Goal: Task Accomplishment & Management: Use online tool/utility

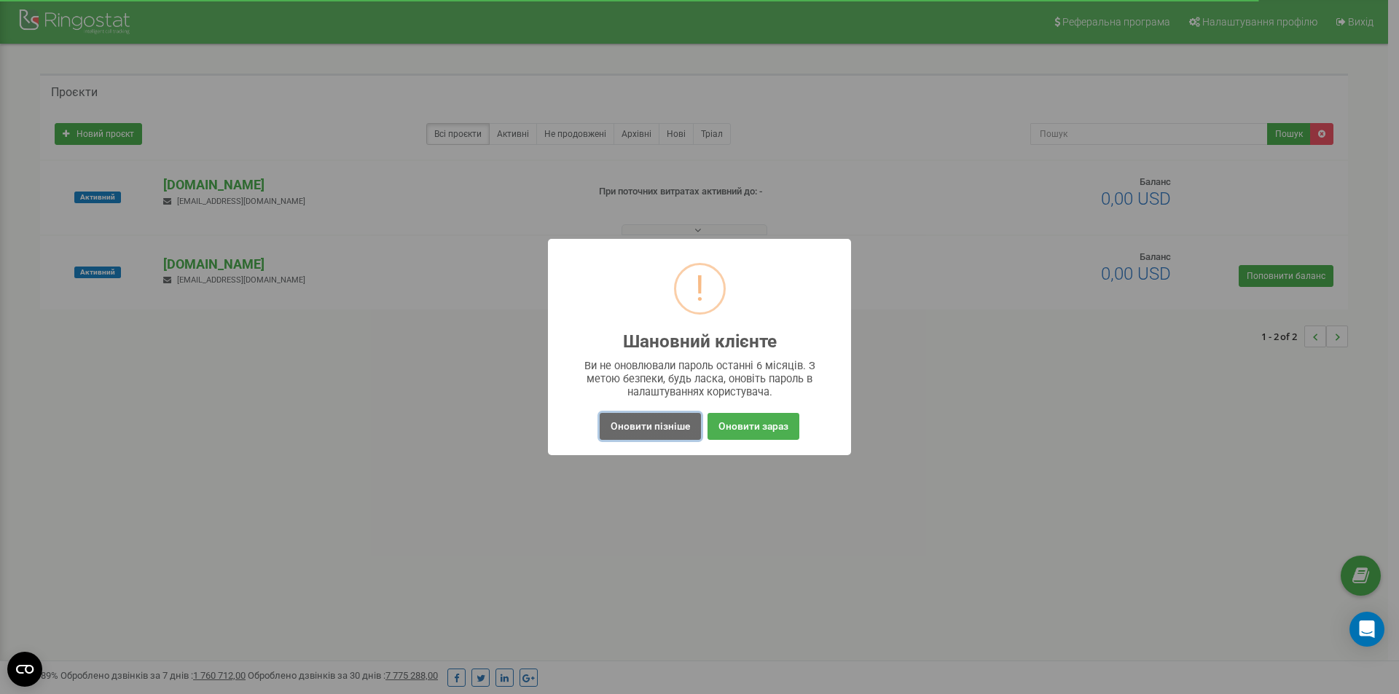
click at [657, 425] on button "Оновити пізніше" at bounding box center [650, 426] width 101 height 27
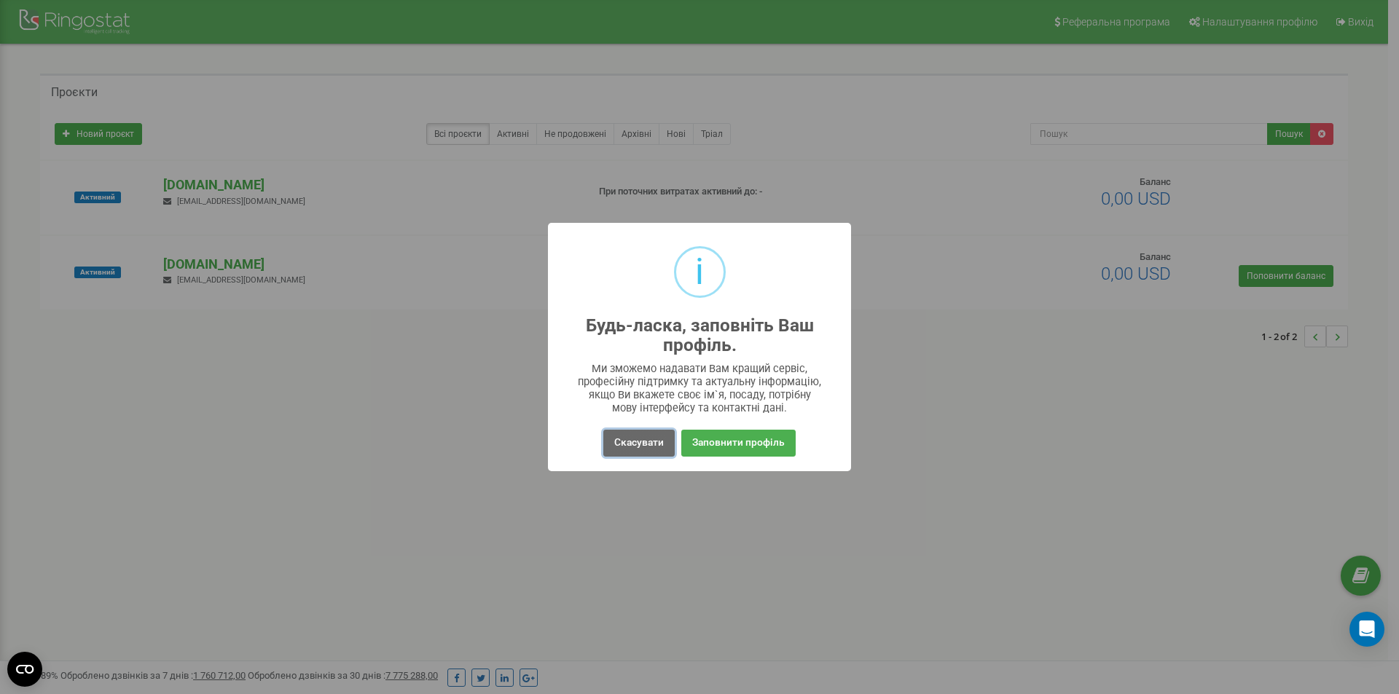
click at [635, 444] on button "Скасувати" at bounding box center [638, 443] width 71 height 27
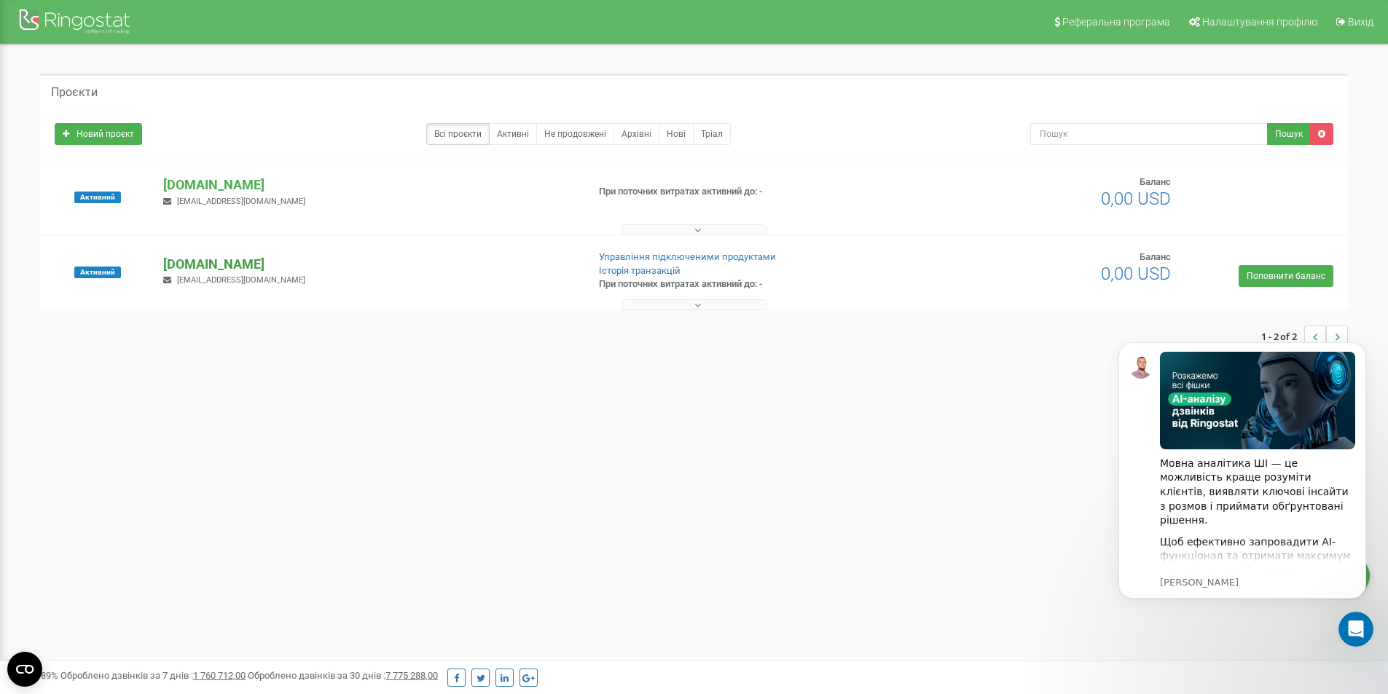
click at [221, 259] on p "[DOMAIN_NAME]" at bounding box center [369, 264] width 412 height 19
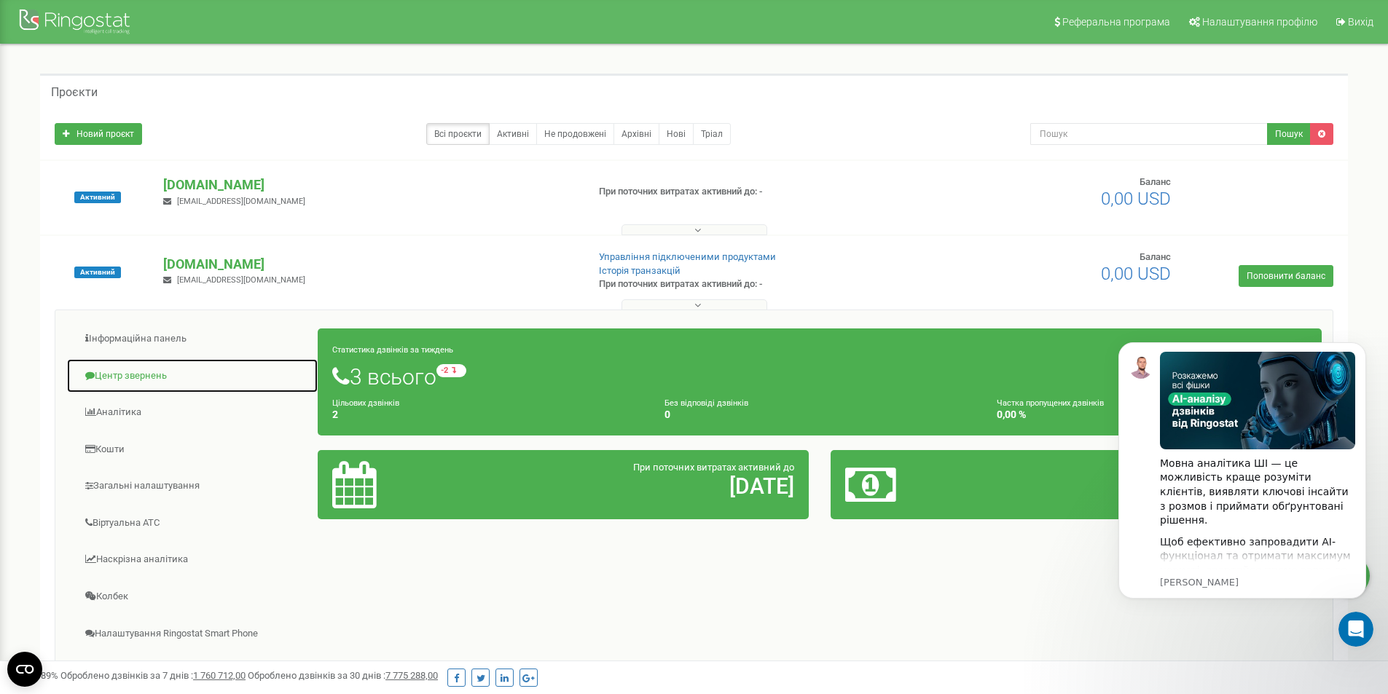
click at [119, 372] on link "Центр звернень" at bounding box center [192, 376] width 252 height 36
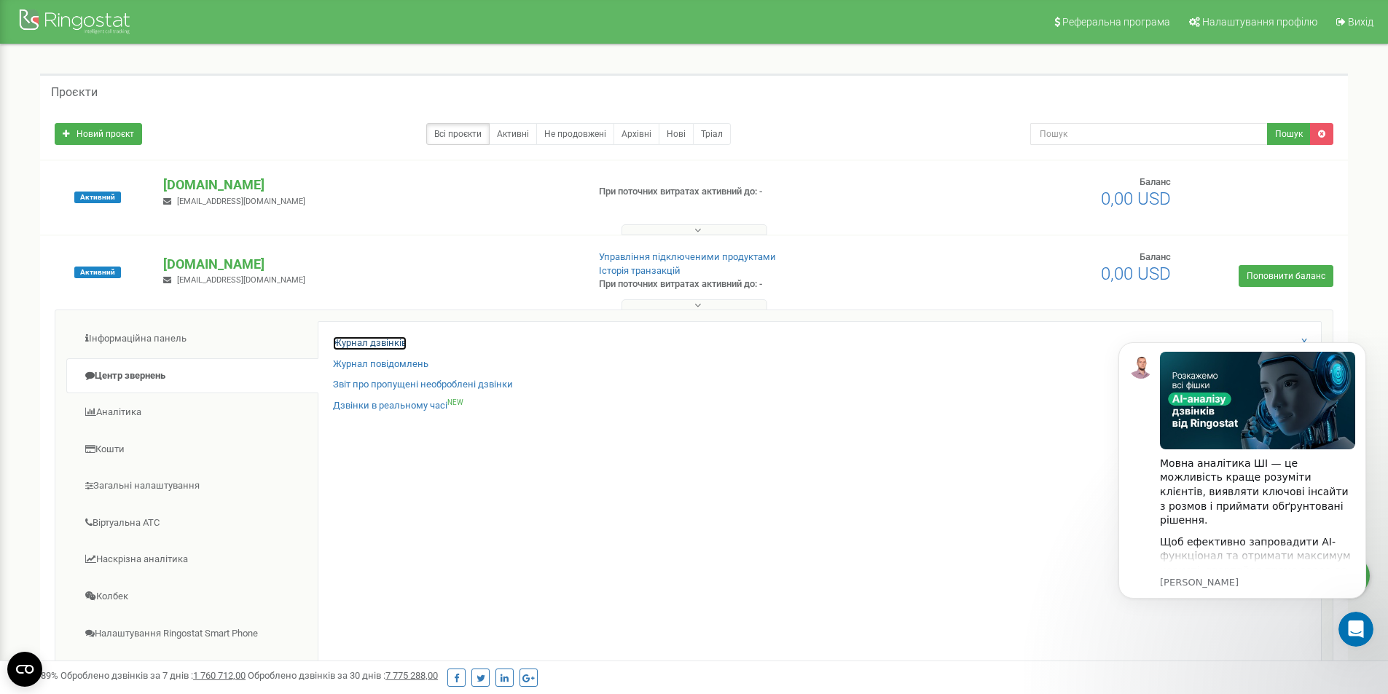
click at [374, 341] on link "Журнал дзвінків" at bounding box center [370, 344] width 74 height 14
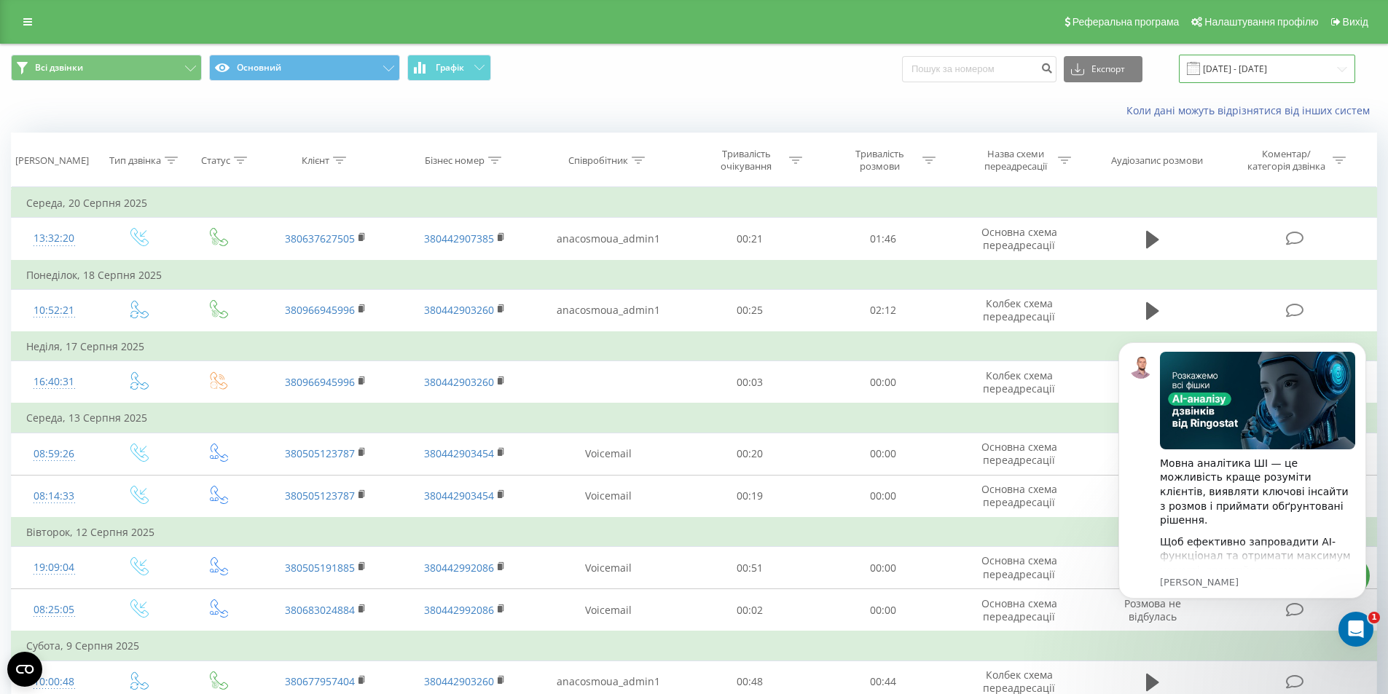
click at [1331, 63] on input "22.07.2025 - 22.08.2025" at bounding box center [1267, 69] width 176 height 28
click at [20, 23] on link at bounding box center [28, 22] width 26 height 20
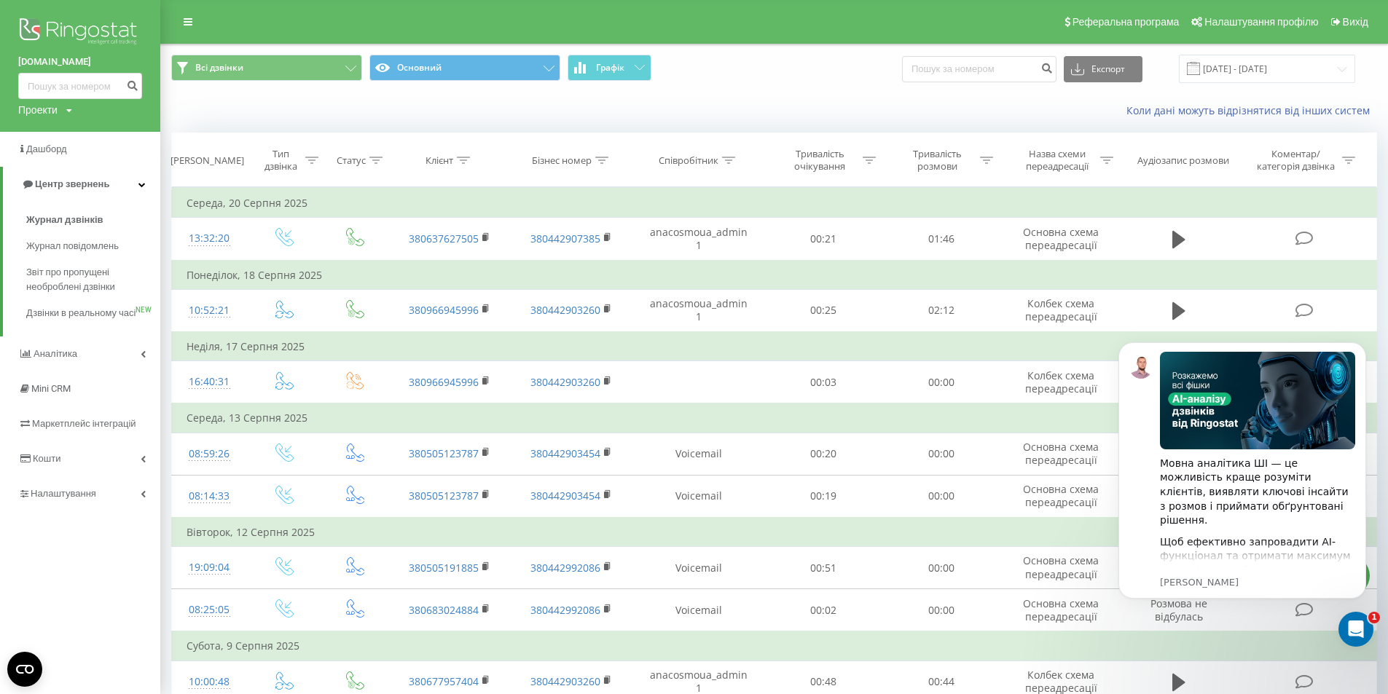
click at [80, 60] on link "[DOMAIN_NAME]" at bounding box center [80, 62] width 124 height 15
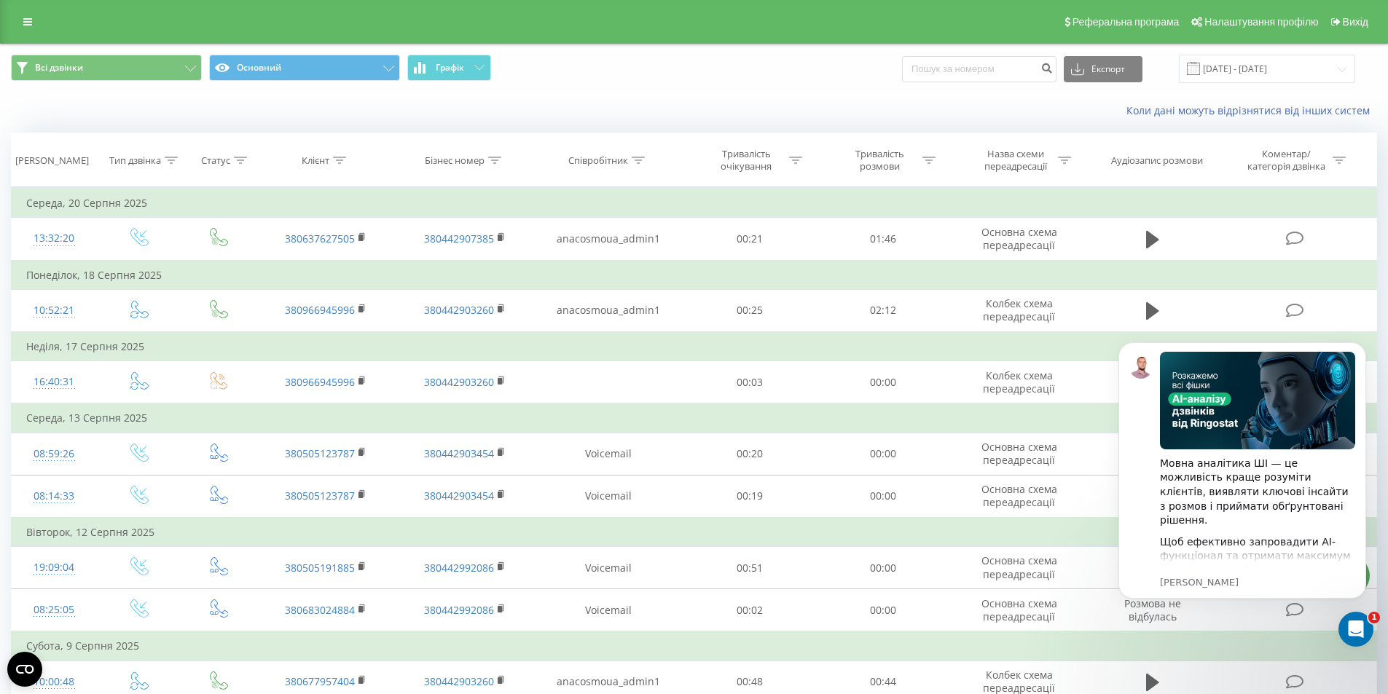
click at [24, 3] on div "Реферальна програма Налаштування профілю Вихід" at bounding box center [694, 22] width 1388 height 44
click at [28, 17] on icon at bounding box center [27, 22] width 9 height 10
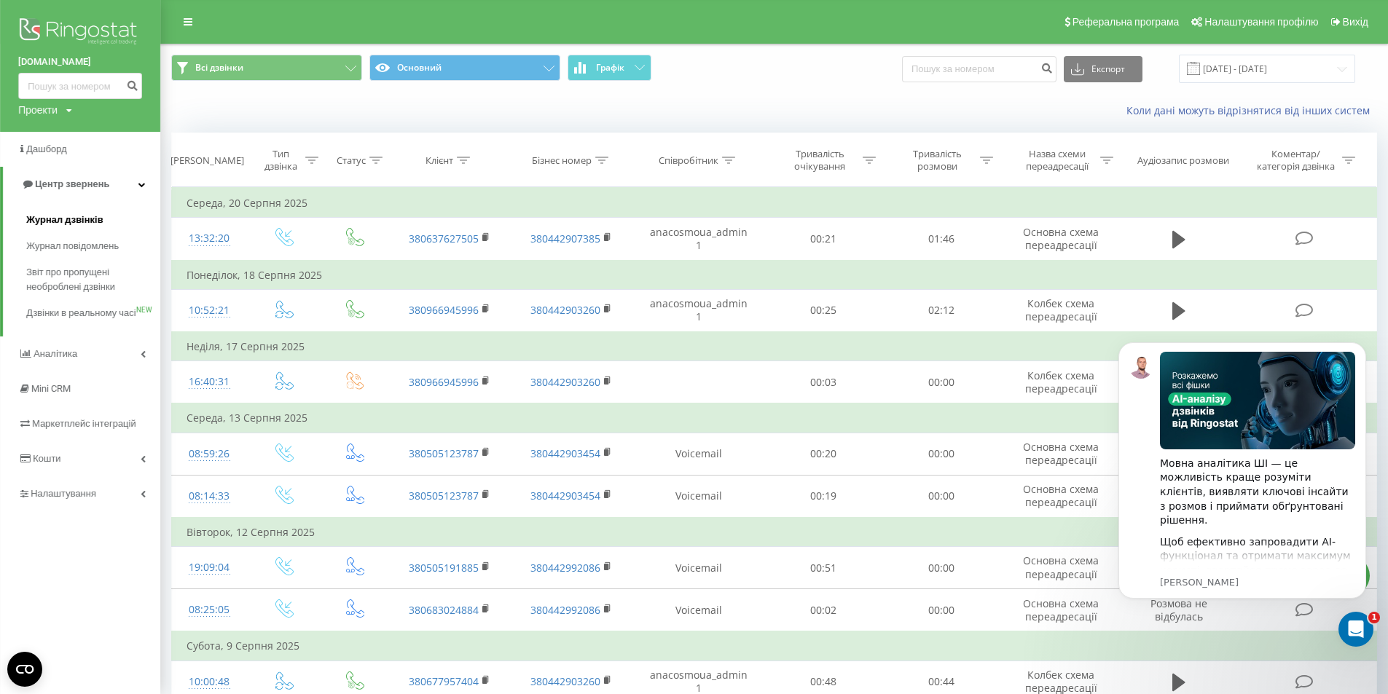
click at [55, 219] on span "Журнал дзвінків" at bounding box center [64, 220] width 77 height 15
click at [68, 63] on link "[DOMAIN_NAME]" at bounding box center [80, 62] width 124 height 15
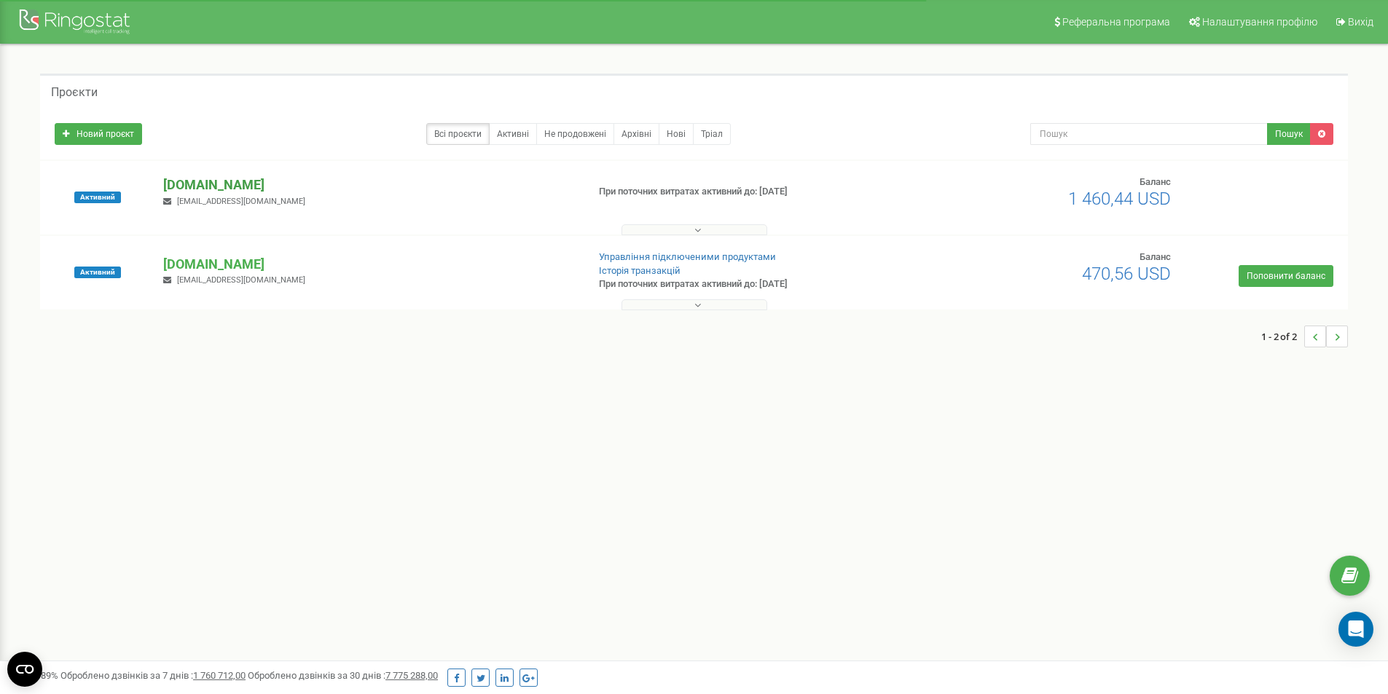
drag, startPoint x: 0, startPoint y: 0, endPoint x: 186, endPoint y: 184, distance: 261.7
click at [186, 184] on p "[DOMAIN_NAME]" at bounding box center [369, 185] width 412 height 19
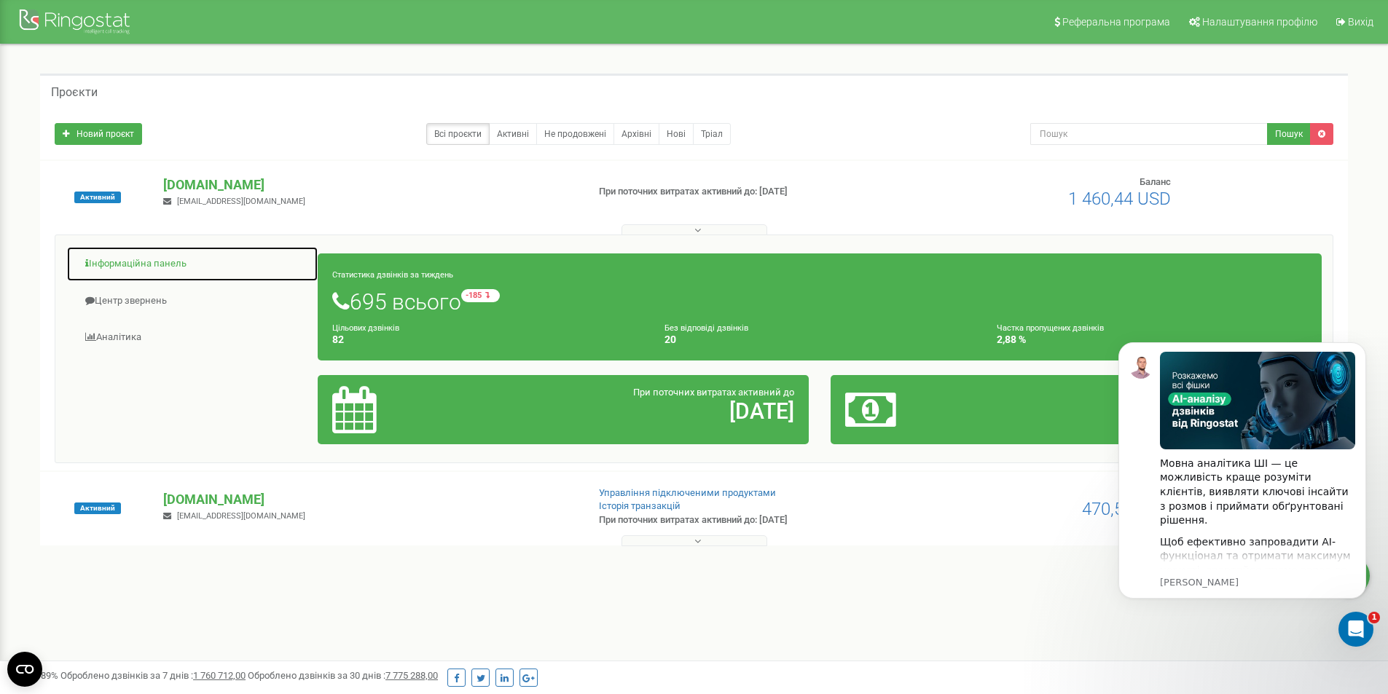
click at [128, 264] on link "Інформаційна панель" at bounding box center [192, 264] width 252 height 36
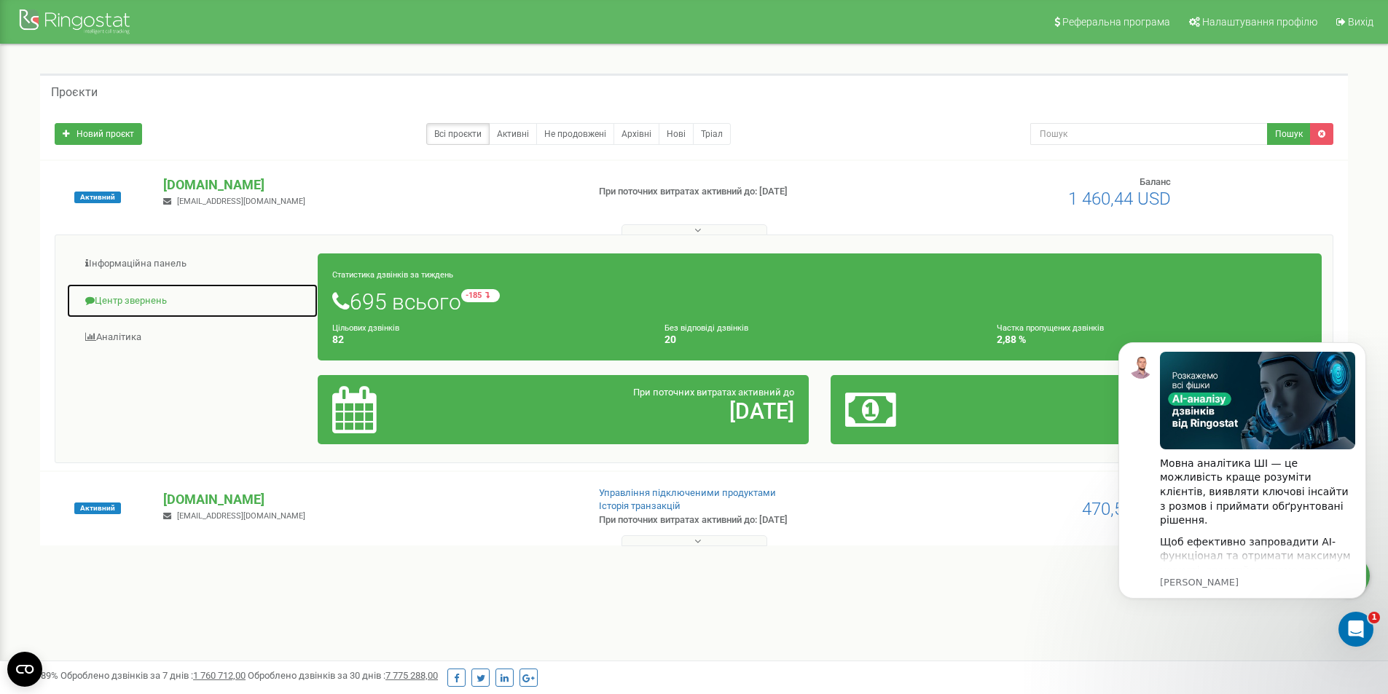
click at [133, 301] on link "Центр звернень" at bounding box center [192, 301] width 252 height 36
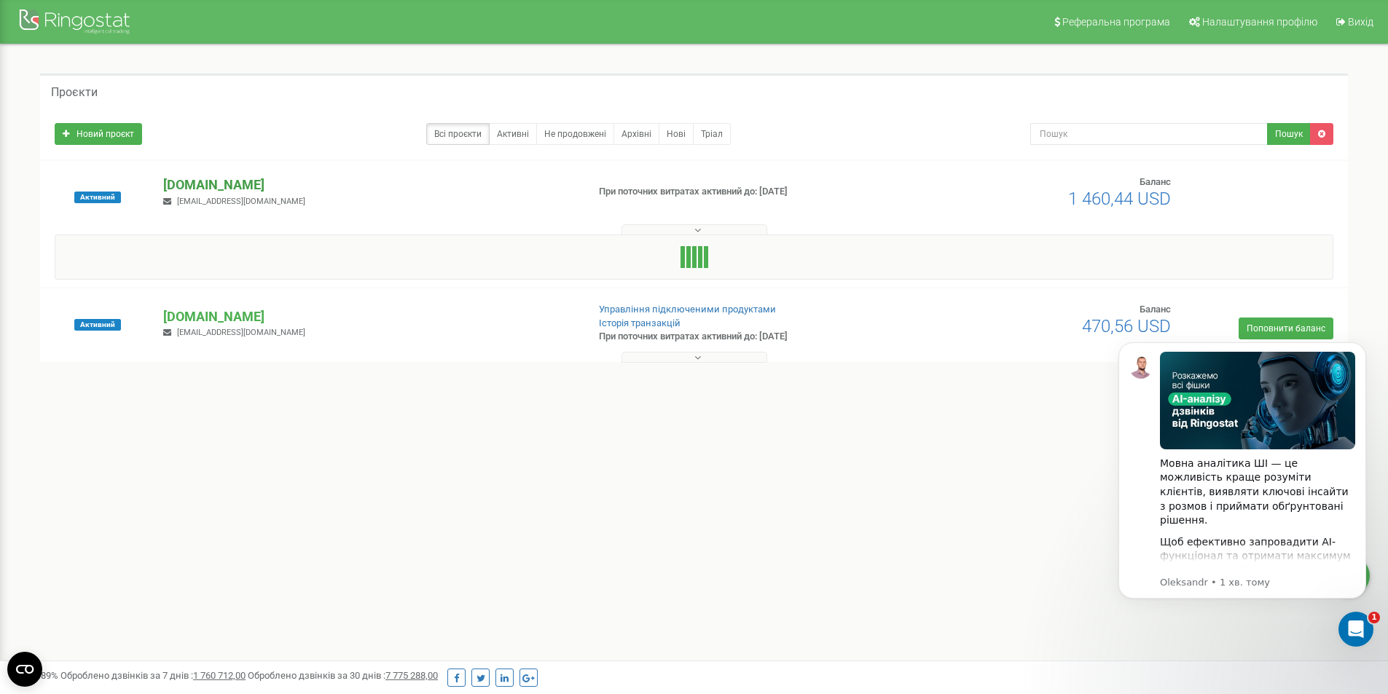
click at [216, 182] on p "[DOMAIN_NAME]" at bounding box center [369, 185] width 412 height 19
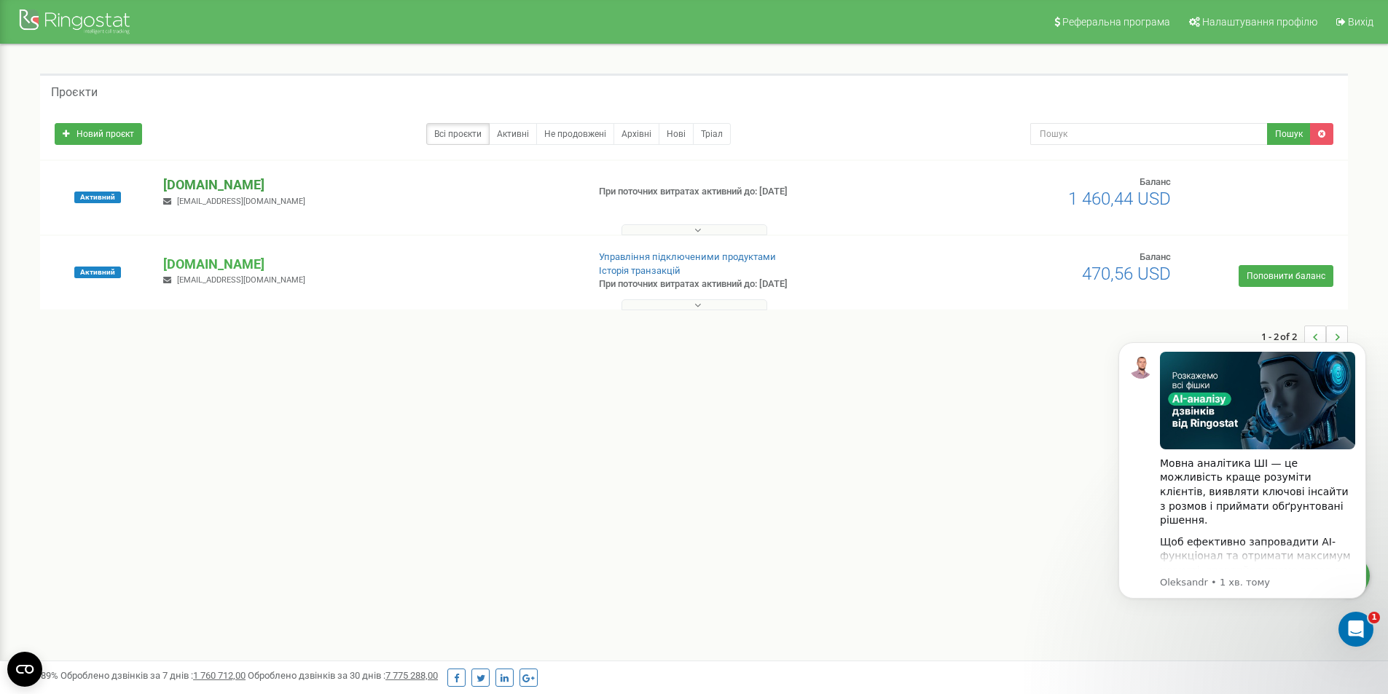
click at [216, 182] on p "[DOMAIN_NAME]" at bounding box center [369, 185] width 412 height 19
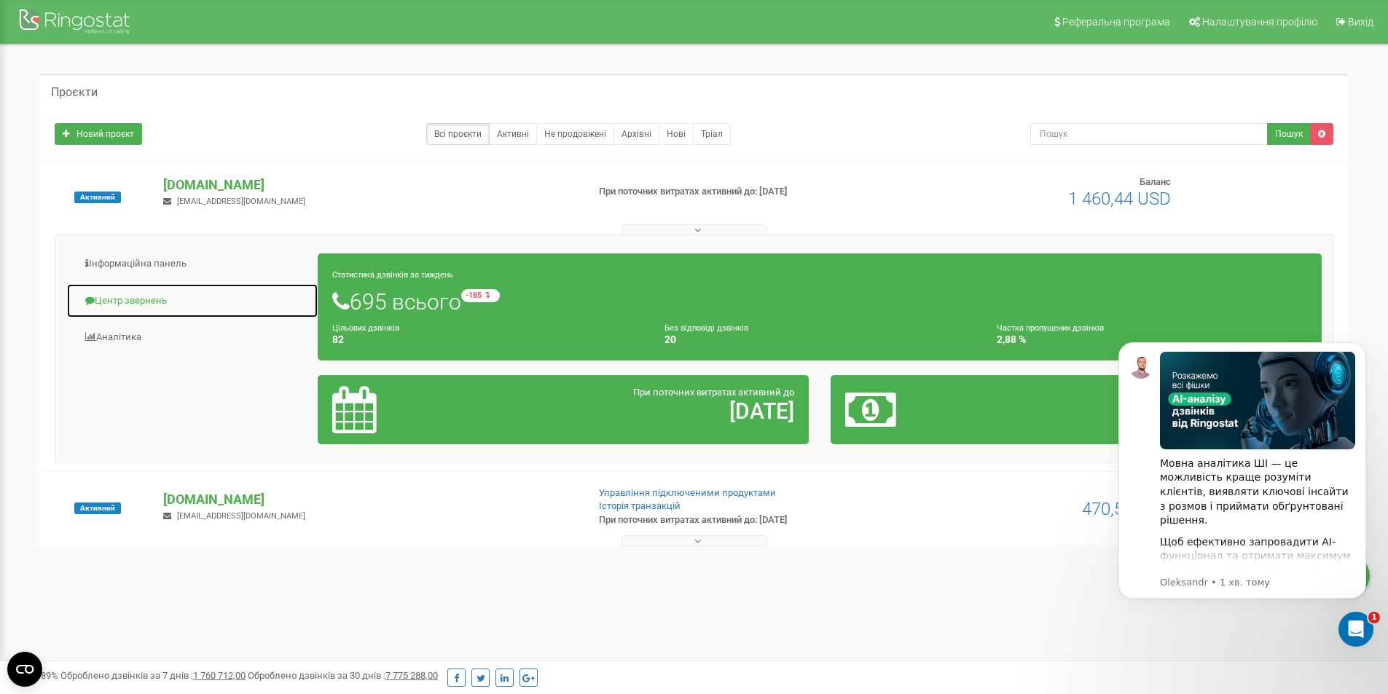
click at [136, 297] on link "Центр звернень" at bounding box center [192, 301] width 252 height 36
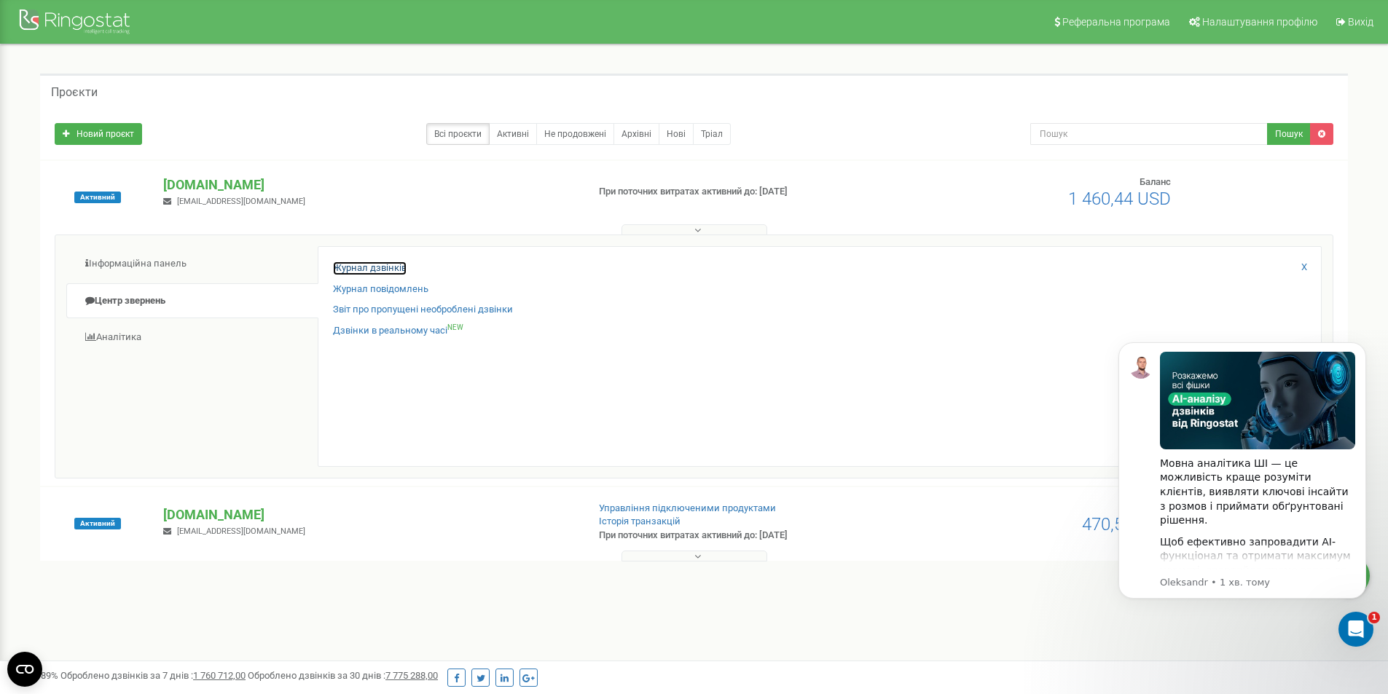
click at [383, 265] on link "Журнал дзвінків" at bounding box center [370, 269] width 74 height 14
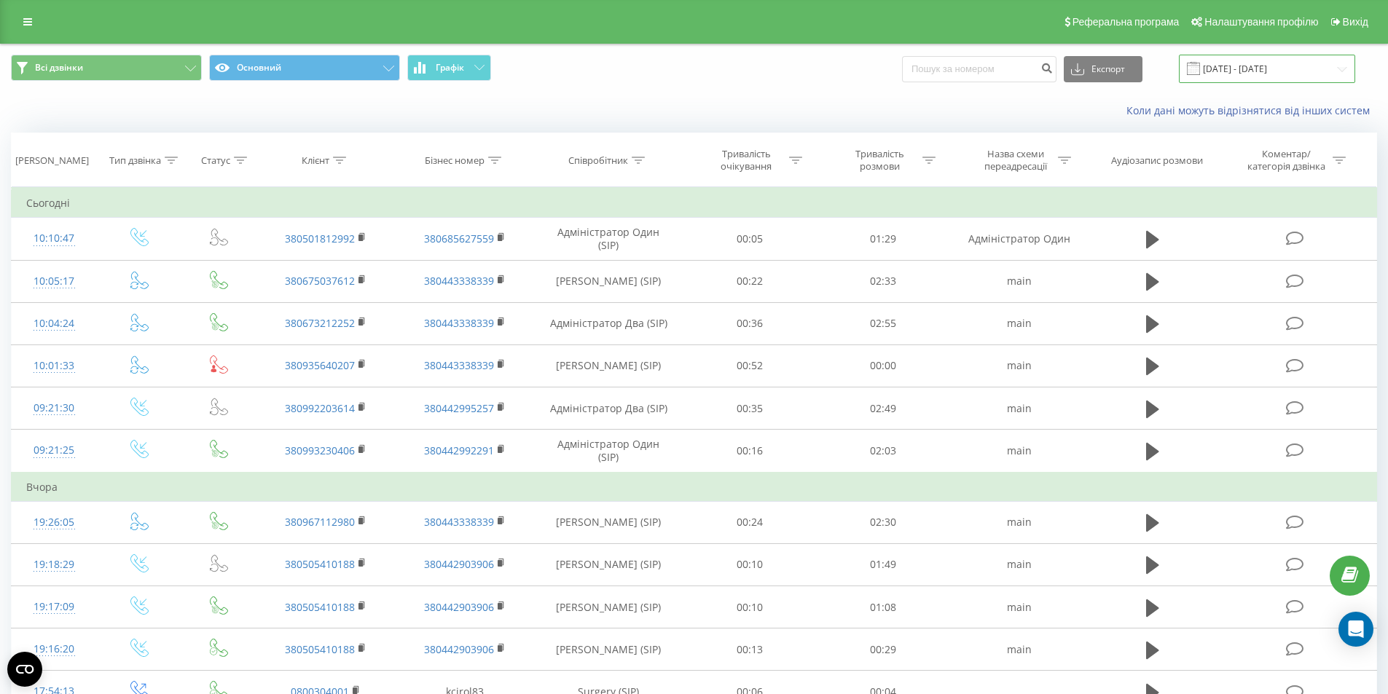
click at [1346, 64] on input "22.07.2025 - 22.08.2025" at bounding box center [1267, 69] width 176 height 28
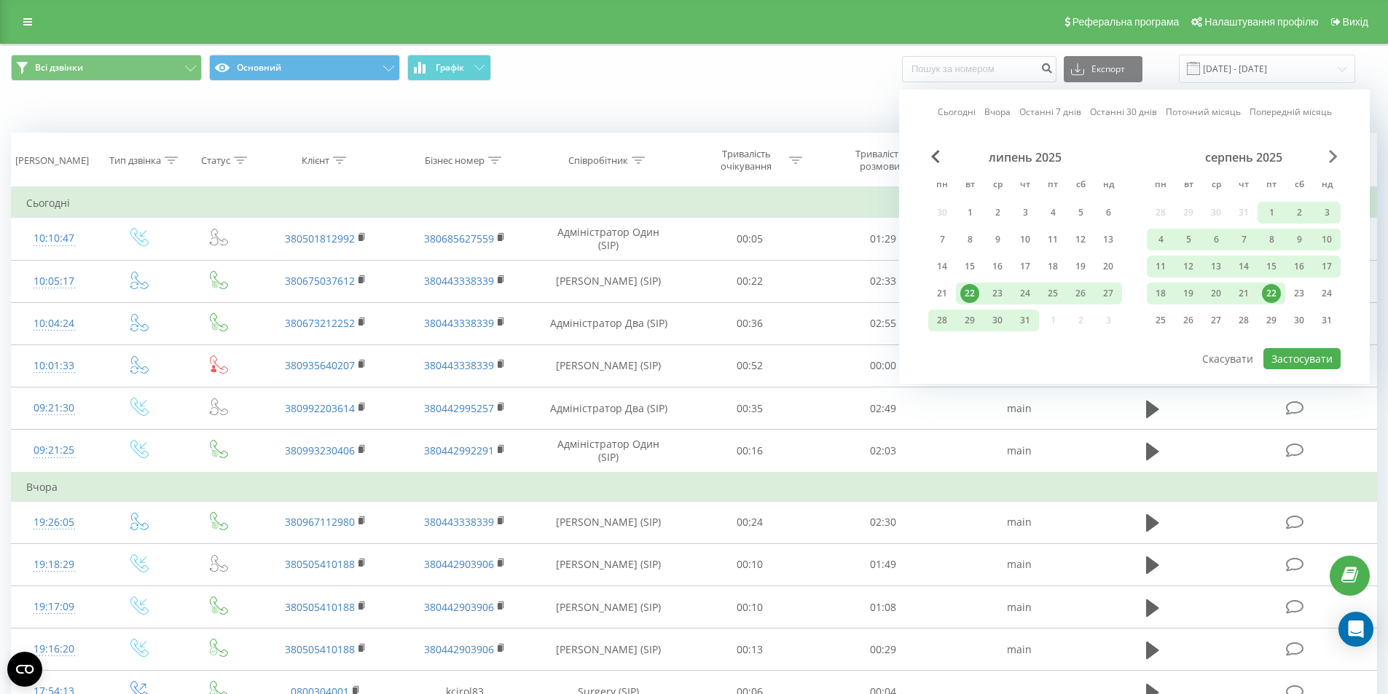
click at [1334, 157] on span "Next Month" at bounding box center [1333, 156] width 9 height 13
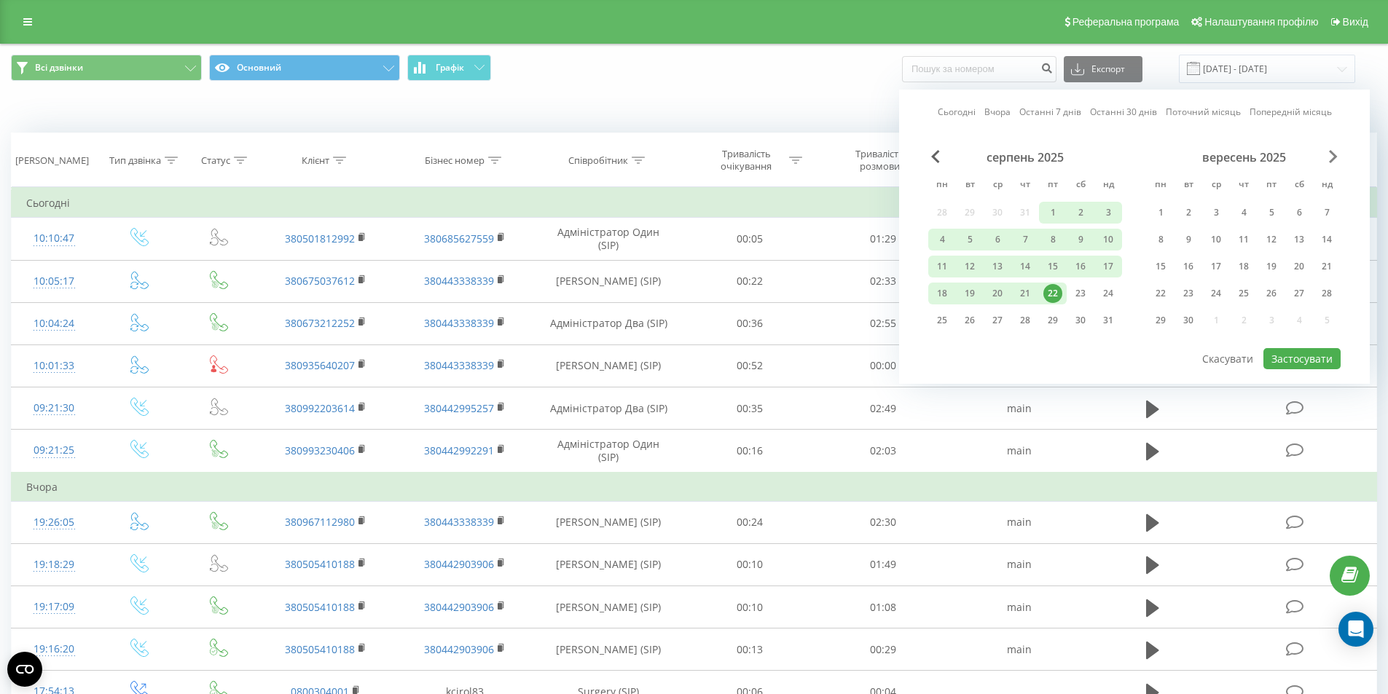
click at [1334, 157] on span "Next Month" at bounding box center [1333, 156] width 9 height 13
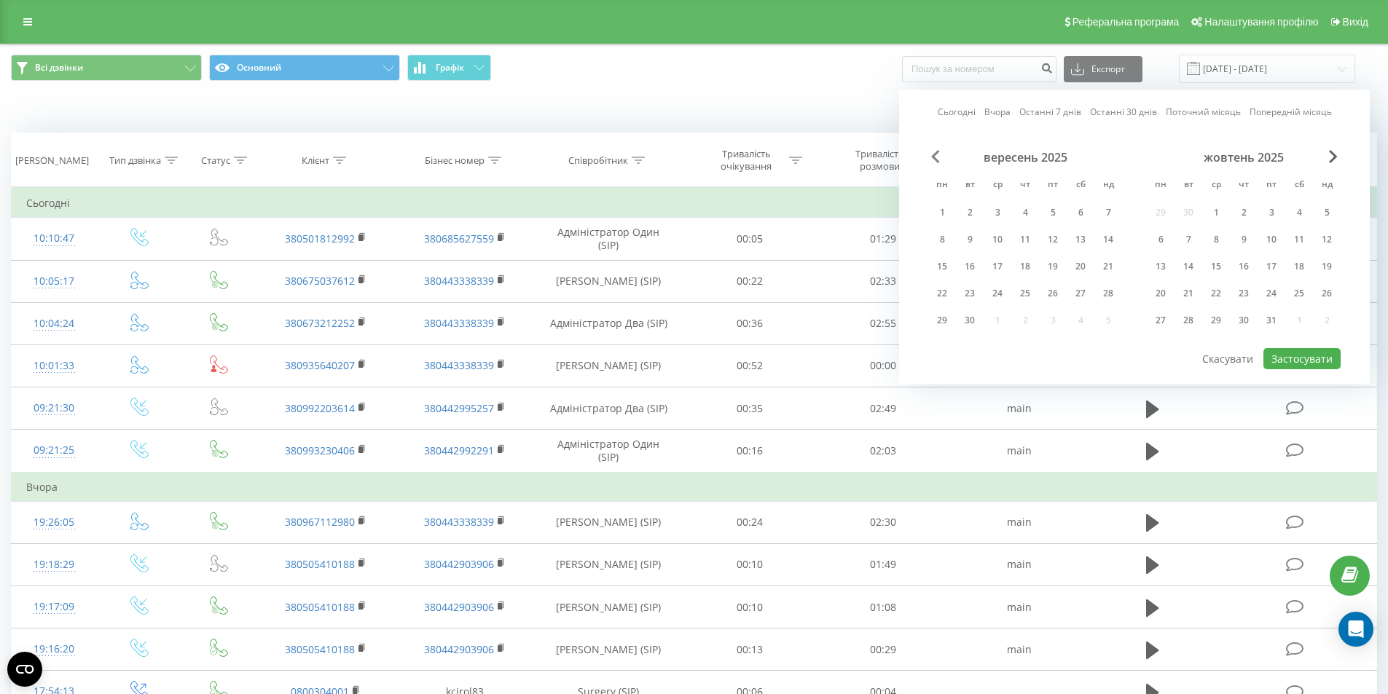
click at [936, 157] on span "Previous Month" at bounding box center [935, 156] width 9 height 13
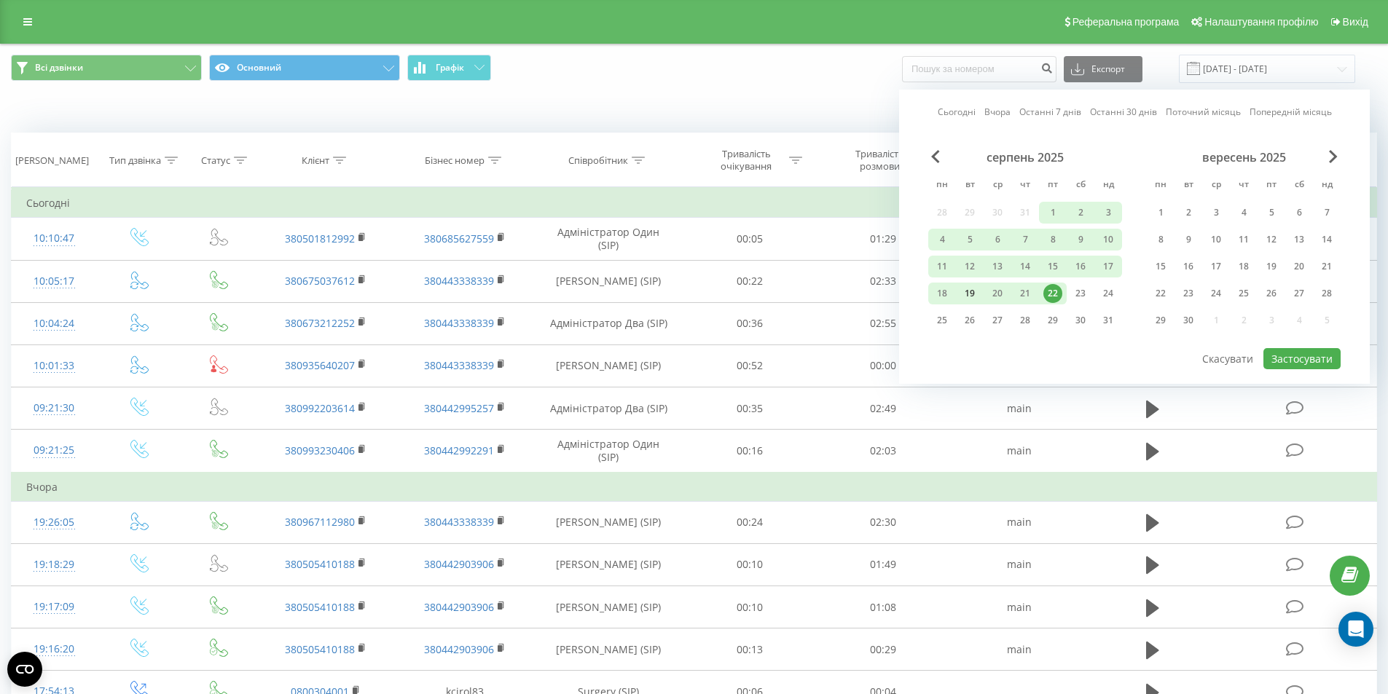
click at [970, 291] on div "19" at bounding box center [969, 293] width 19 height 19
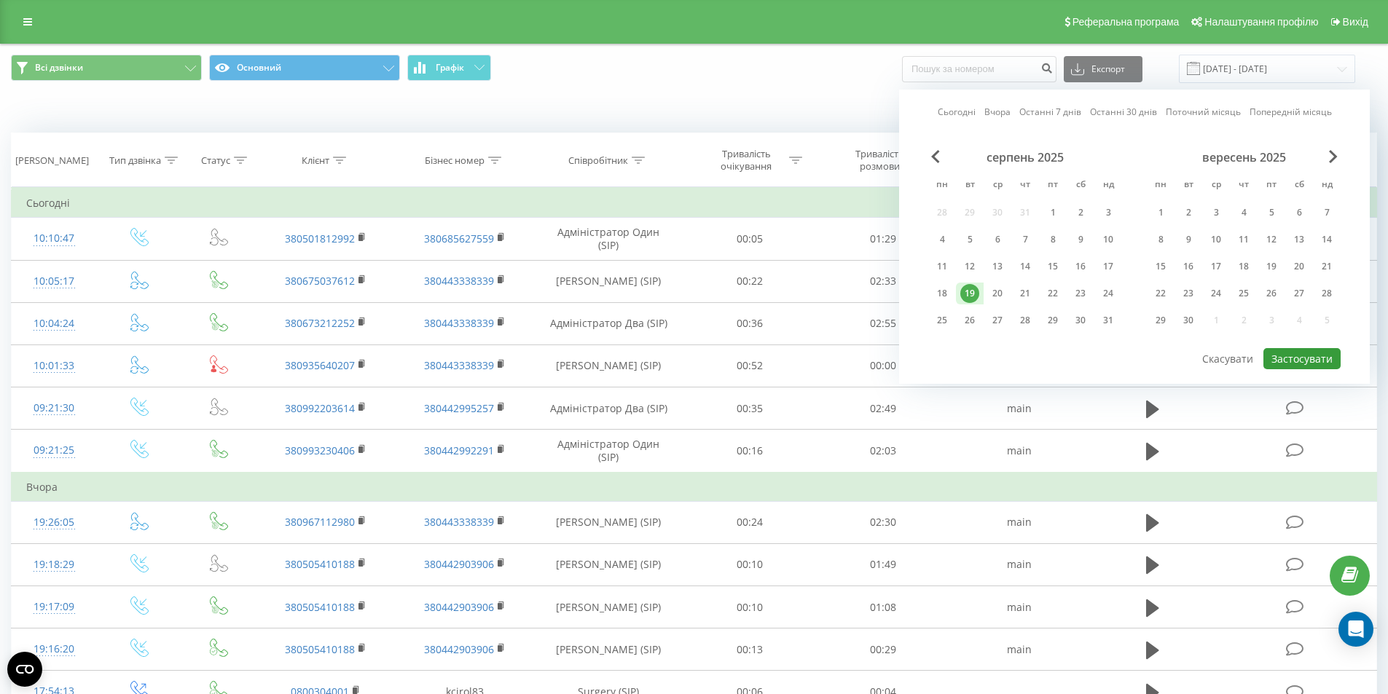
click at [1298, 352] on button "Застосувати" at bounding box center [1301, 358] width 77 height 21
type input "19.08.2025 - 19.08.2025"
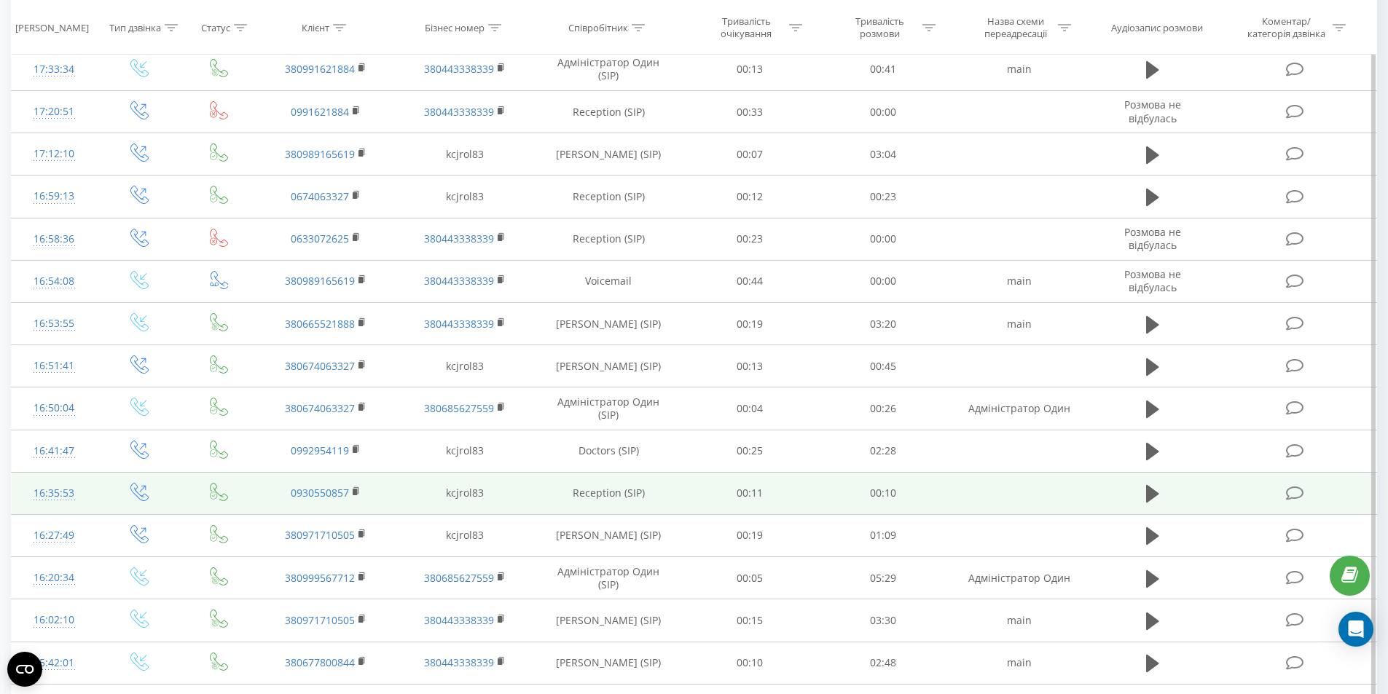
scroll to position [638, 0]
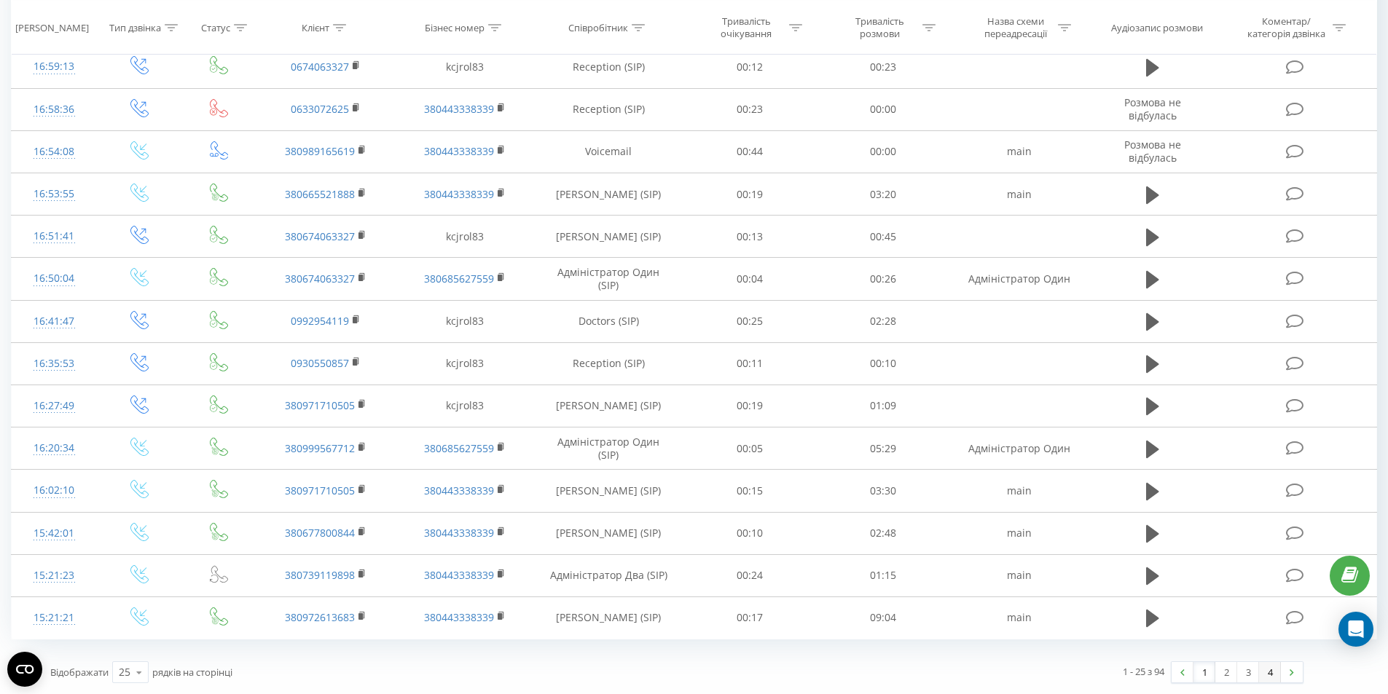
click at [1267, 670] on link "4" at bounding box center [1270, 672] width 22 height 20
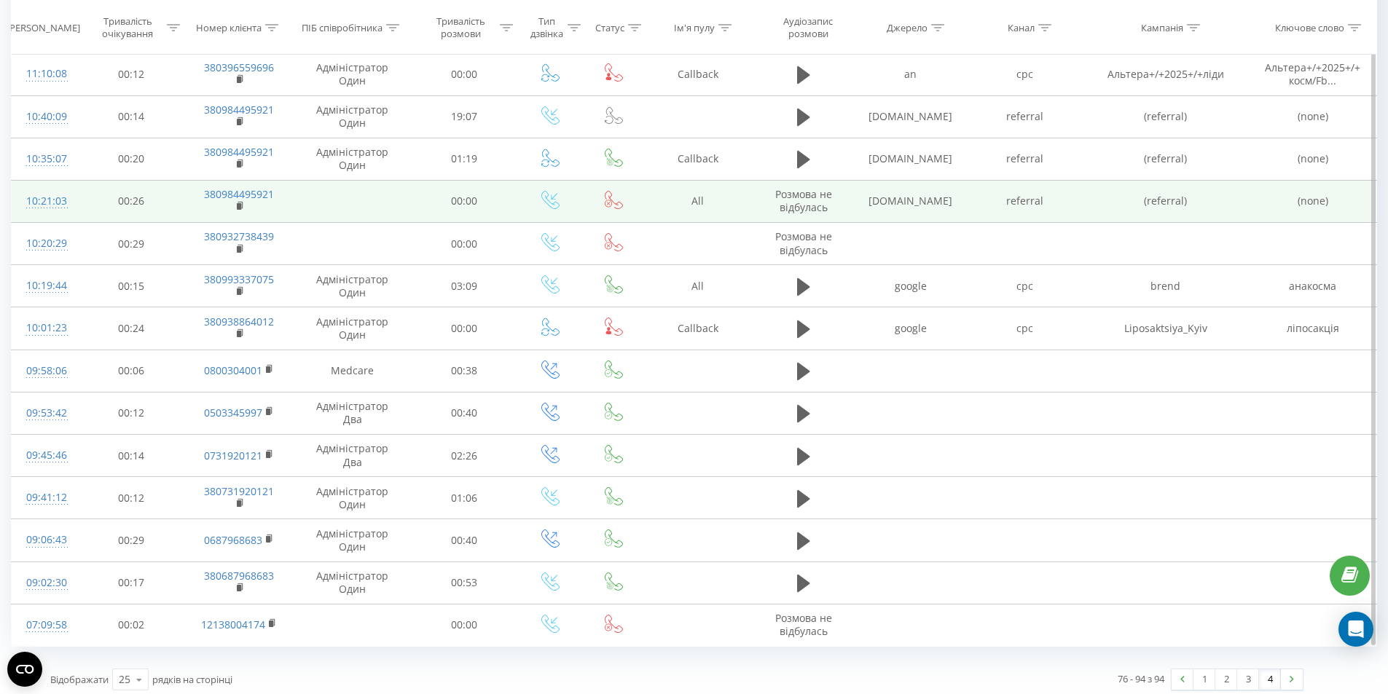
scroll to position [384, 0]
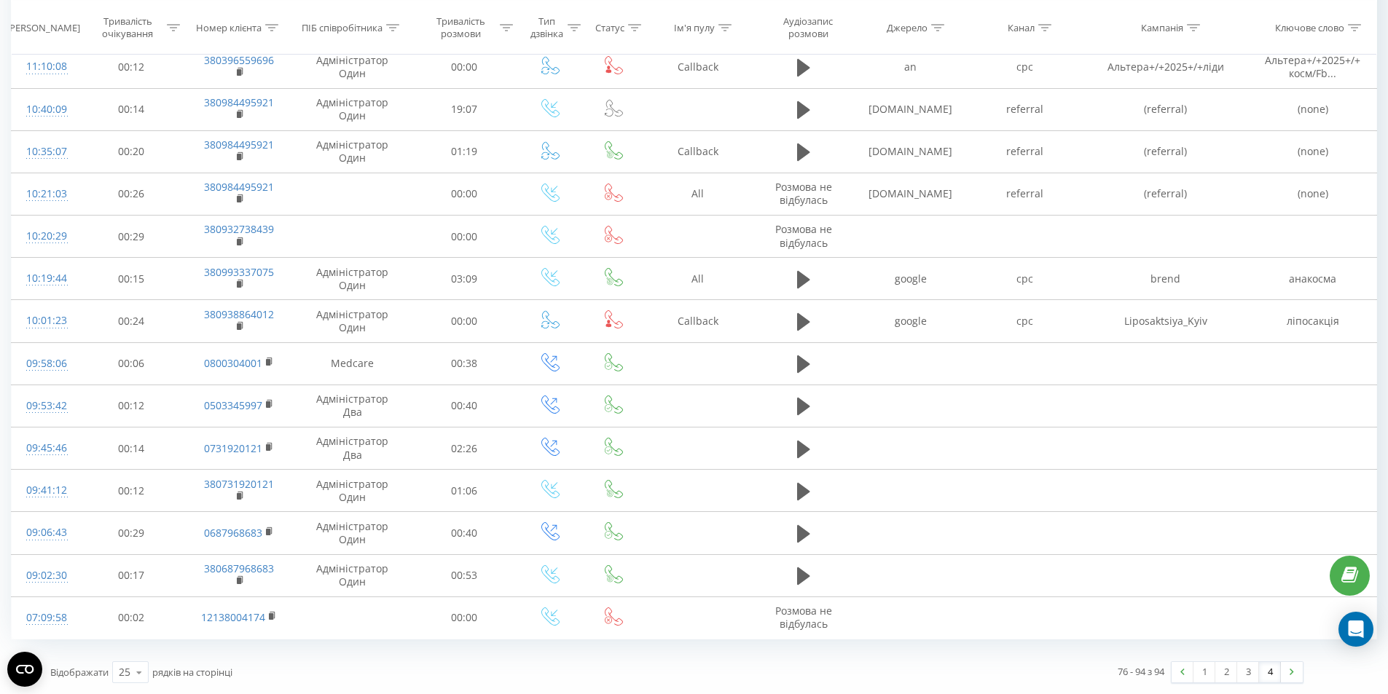
click at [1270, 675] on link "4" at bounding box center [1270, 672] width 22 height 20
click at [1244, 672] on link "3" at bounding box center [1248, 672] width 22 height 20
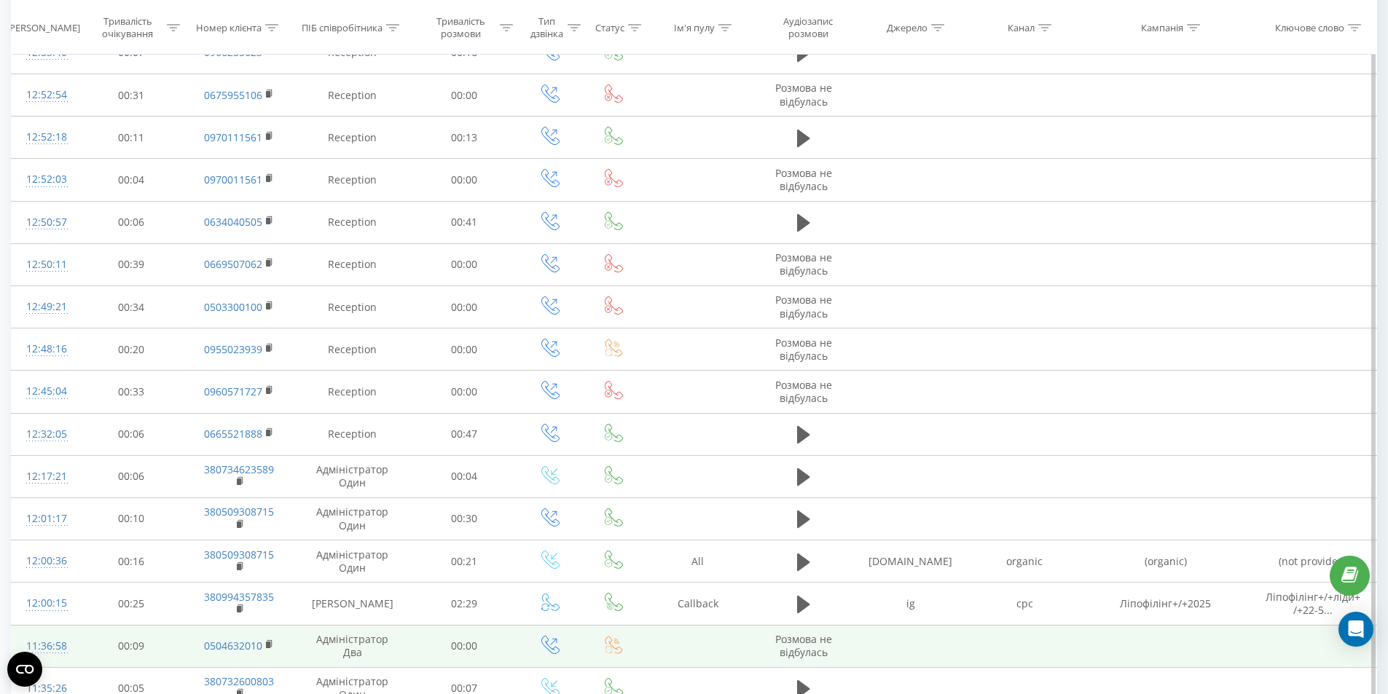
scroll to position [638, 0]
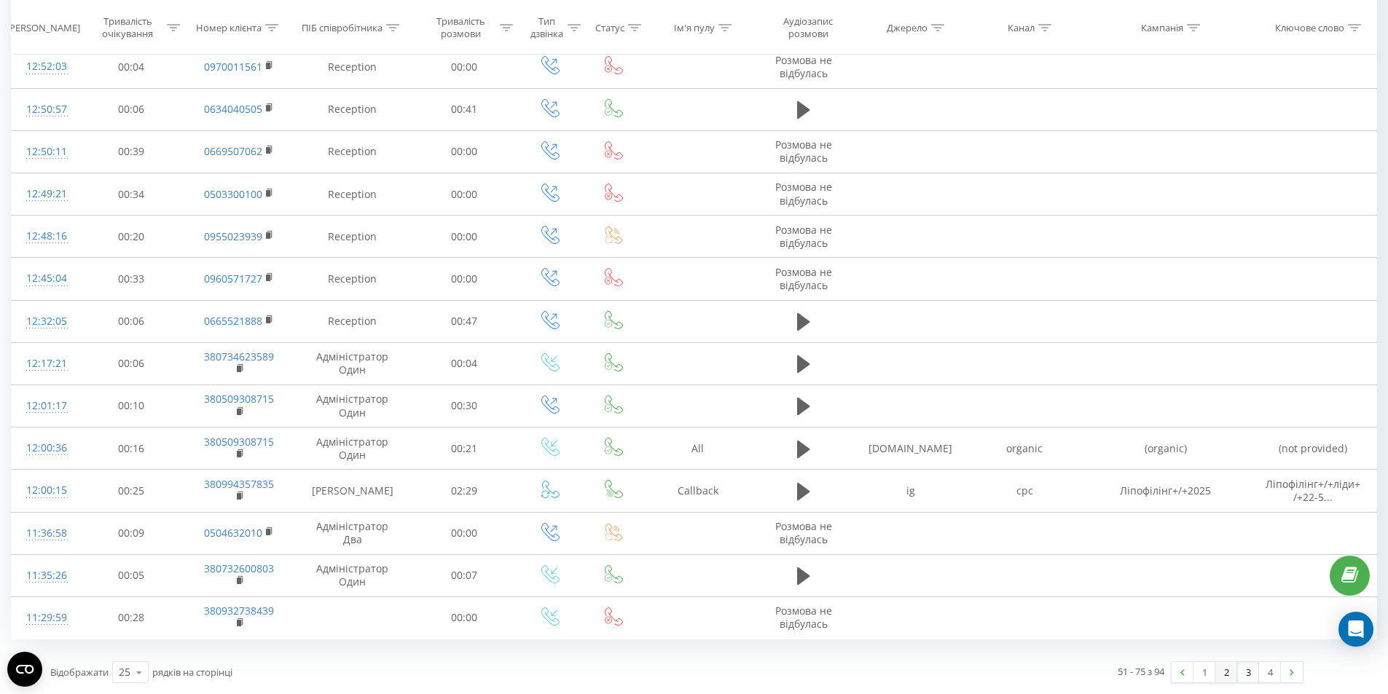
click at [1225, 668] on link "2" at bounding box center [1226, 672] width 22 height 20
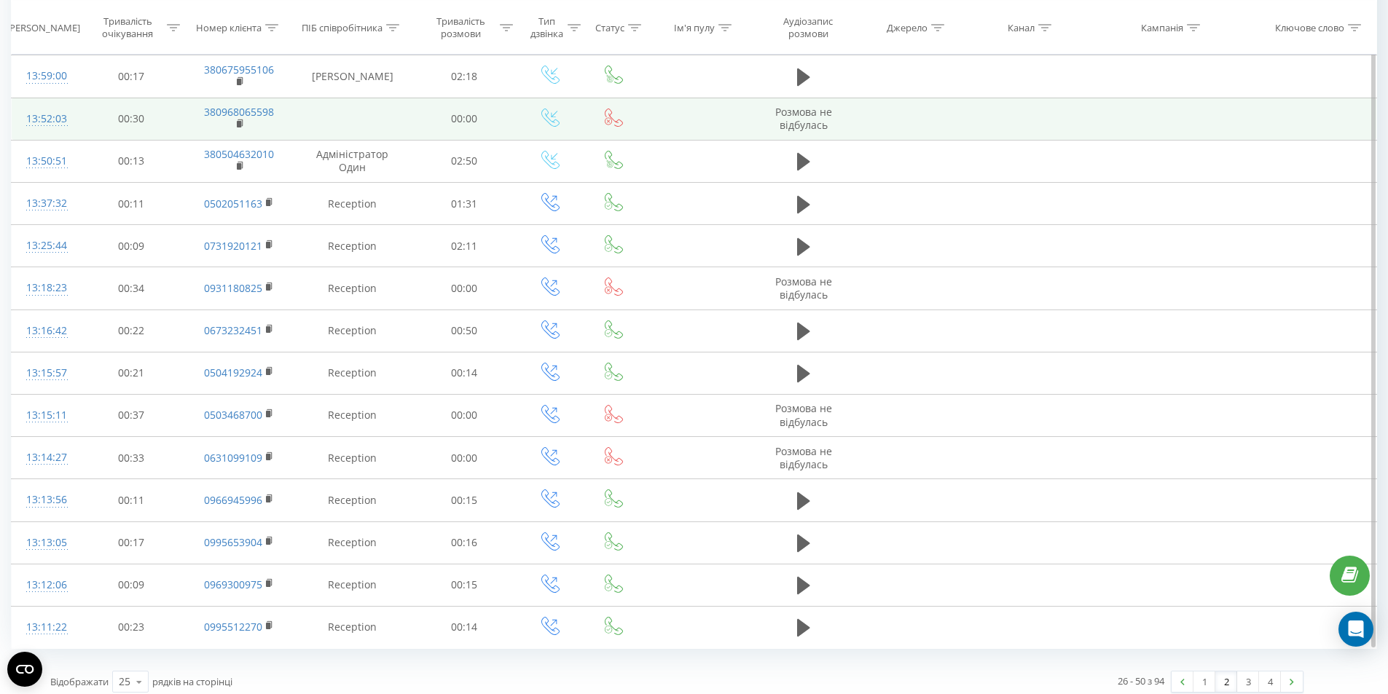
scroll to position [638, 0]
